Goal: Find specific page/section: Find specific page/section

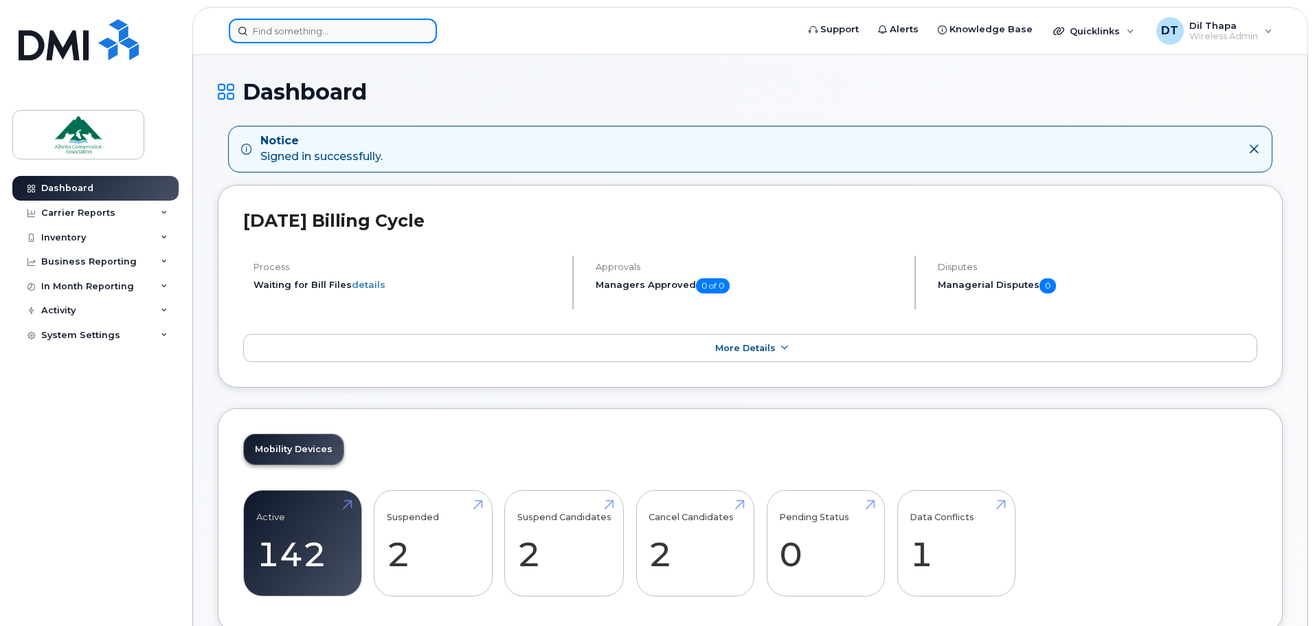
click at [306, 32] on input at bounding box center [333, 31] width 208 height 25
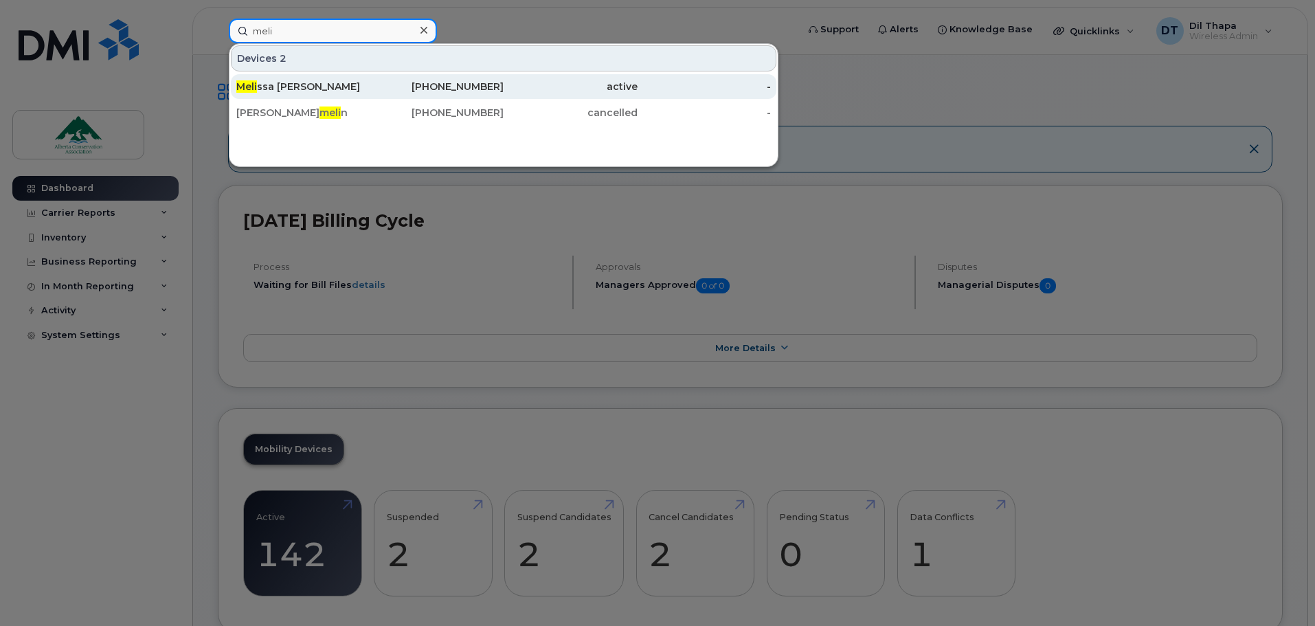
type input "meli"
click at [286, 84] on div "Meli ssa Misutka" at bounding box center [303, 87] width 134 height 14
